Goal: Task Accomplishment & Management: Manage account settings

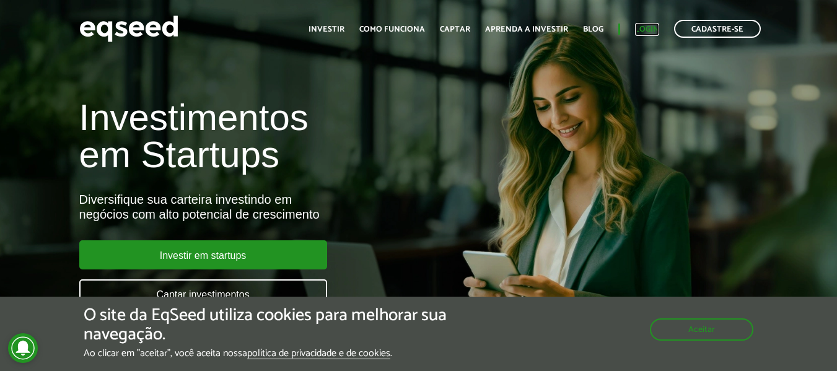
drag, startPoint x: 652, startPoint y: 24, endPoint x: 649, endPoint y: 30, distance: 7.3
click at [652, 25] on link "Login" at bounding box center [647, 29] width 24 height 8
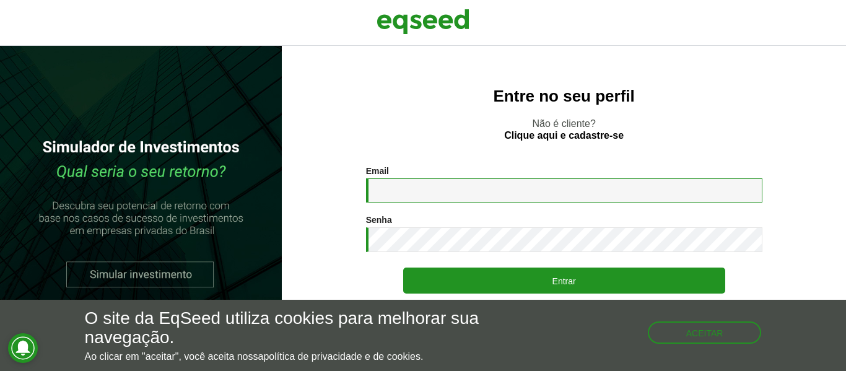
click at [491, 183] on input "Email *" at bounding box center [564, 190] width 397 height 24
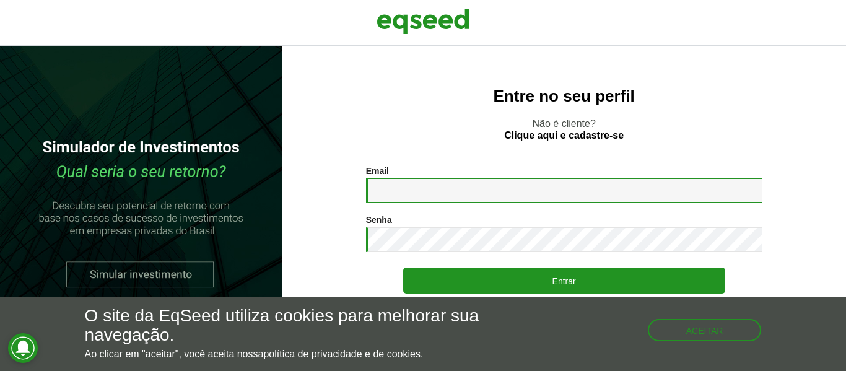
type input "**********"
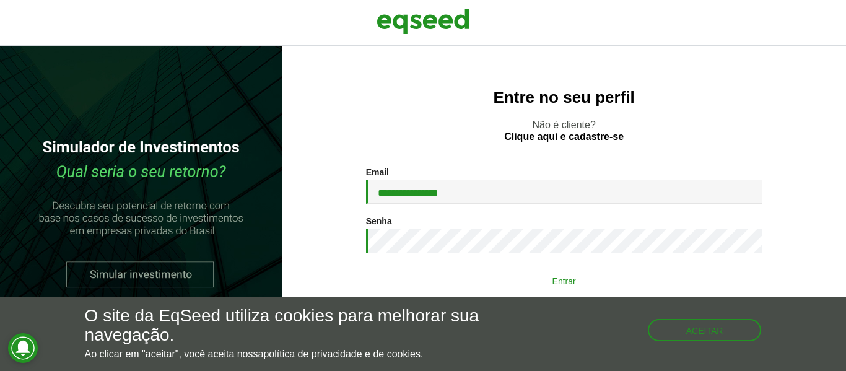
click at [575, 281] on button "Entrar" at bounding box center [564, 281] width 322 height 24
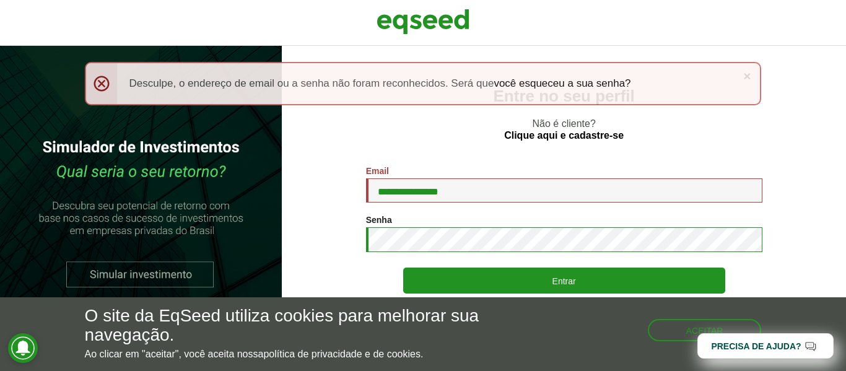
click at [403, 268] on button "Entrar" at bounding box center [564, 281] width 322 height 26
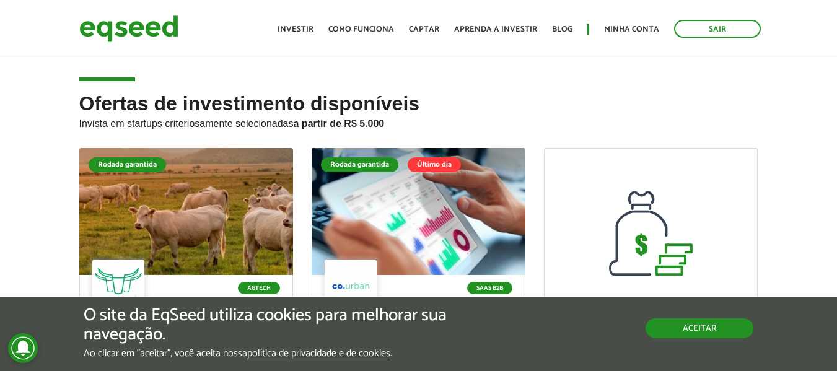
click at [702, 333] on button "Aceitar" at bounding box center [700, 328] width 108 height 20
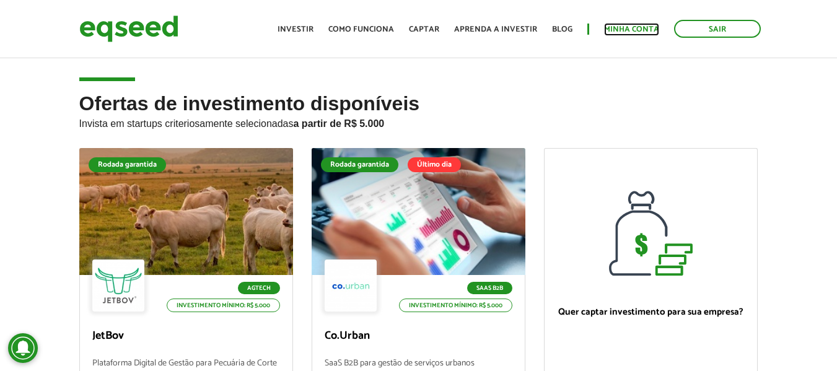
click at [618, 29] on link "Minha conta" at bounding box center [631, 29] width 55 height 8
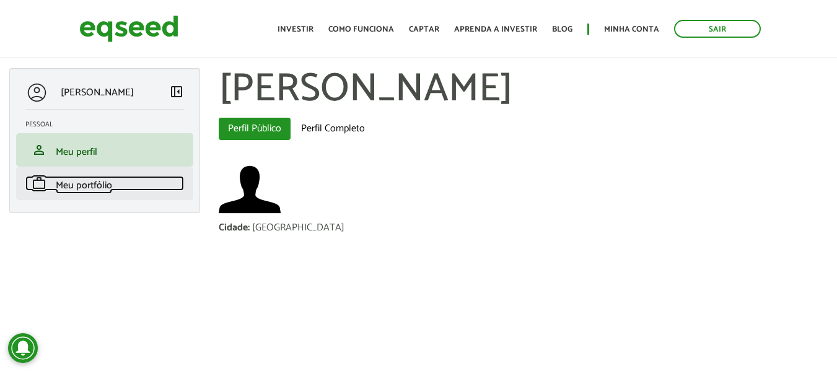
click at [100, 188] on span "Meu portfólio" at bounding box center [84, 185] width 56 height 17
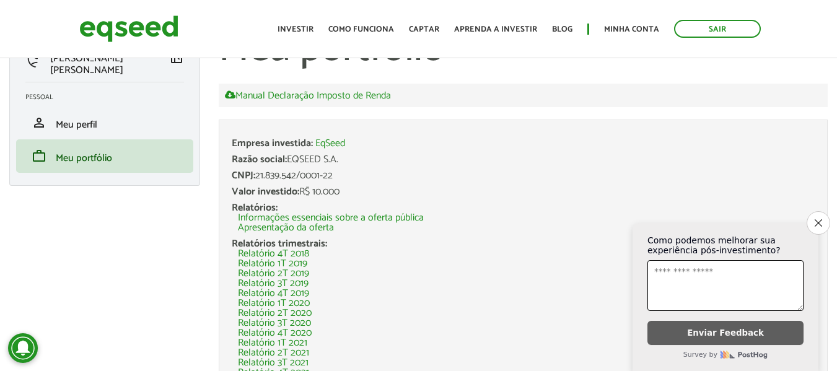
scroll to position [62, 0]
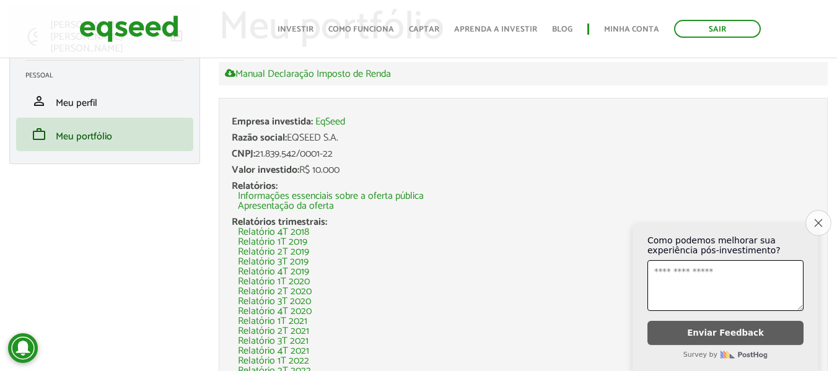
click at [817, 219] on icon "Close survey" at bounding box center [818, 223] width 8 height 8
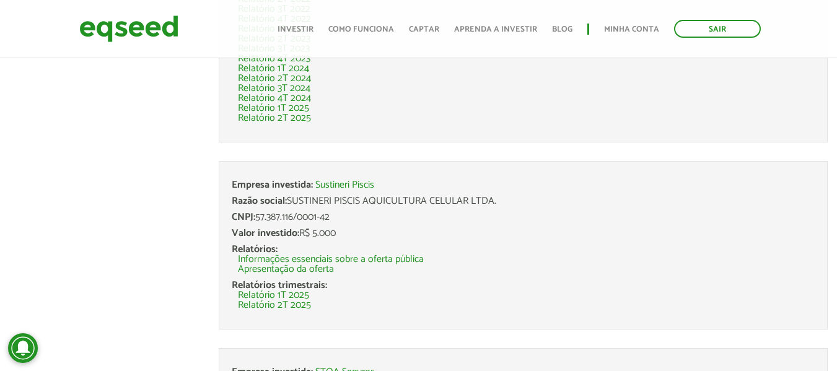
scroll to position [496, 0]
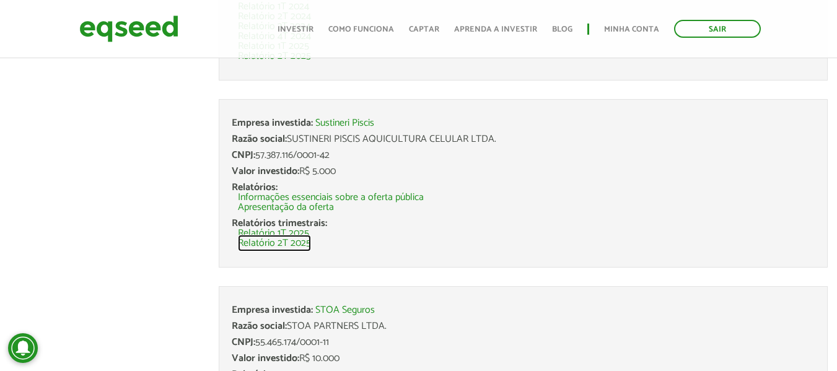
click at [303, 244] on link "Relatório 2T 2025" at bounding box center [274, 244] width 73 height 10
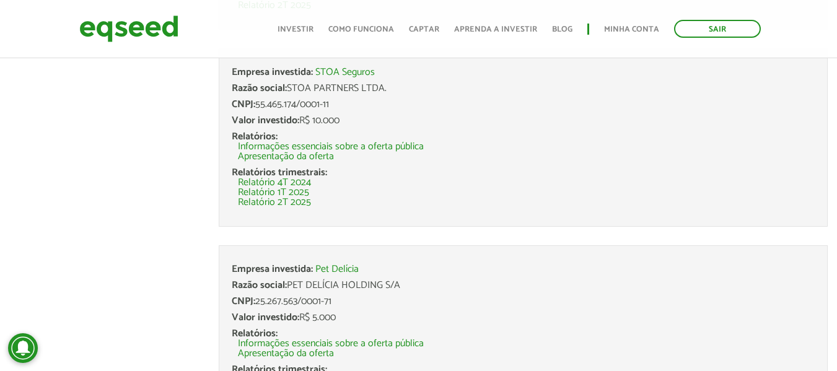
scroll to position [744, 0]
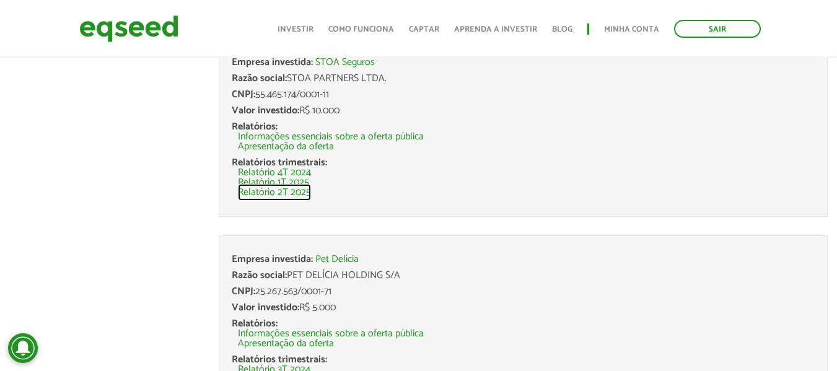
click at [307, 193] on link "Relatório 2T 2025" at bounding box center [274, 193] width 73 height 10
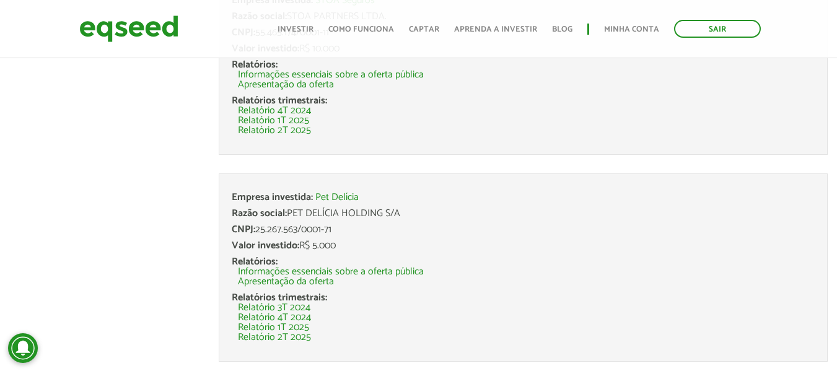
scroll to position [840, 0]
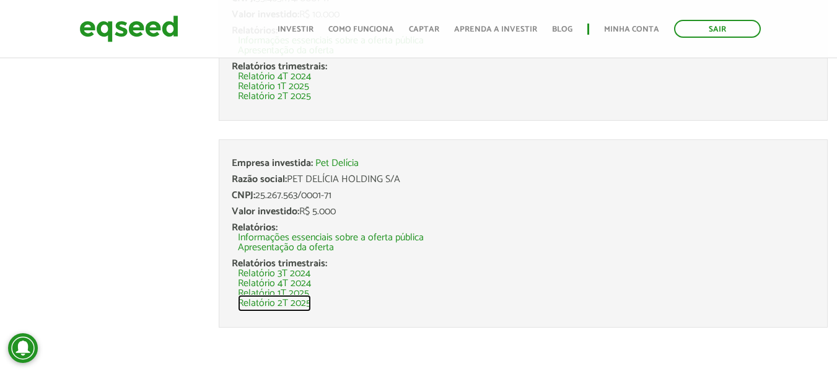
click at [304, 305] on link "Relatório 2T 2025" at bounding box center [274, 304] width 73 height 10
